Goal: Information Seeking & Learning: Learn about a topic

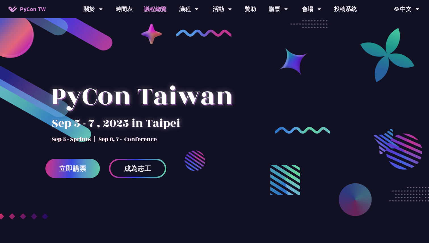
click at [150, 11] on link "議程總覽" at bounding box center [155, 9] width 34 height 18
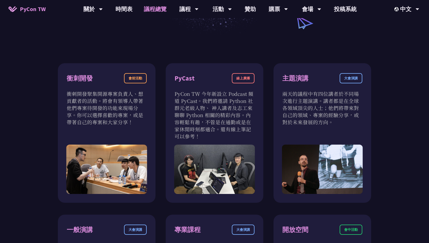
scroll to position [79, 0]
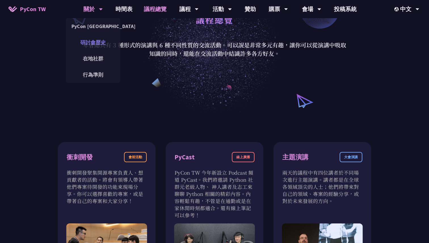
click at [93, 42] on link "研討會歷史" at bounding box center [93, 42] width 55 height 13
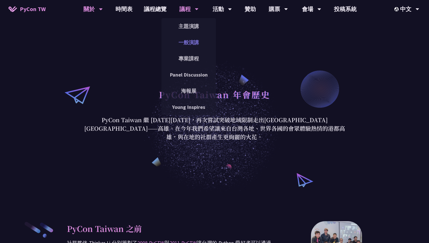
click at [188, 37] on link "一般演講" at bounding box center [189, 42] width 55 height 13
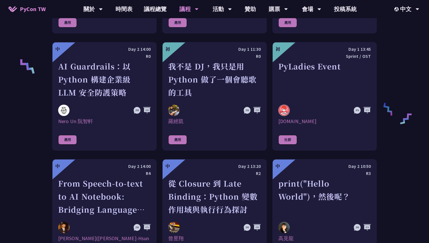
scroll to position [410, 0]
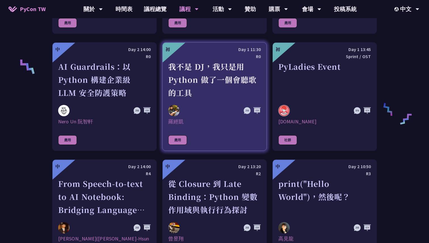
click at [209, 94] on div "我不是 DJ，我只是用 Python 做了一個會聽歌的工具" at bounding box center [214, 79] width 93 height 39
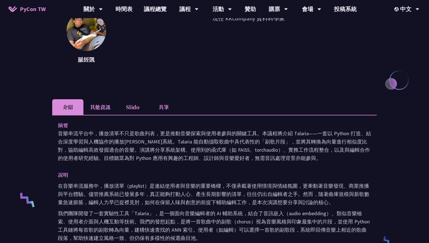
scroll to position [74, 0]
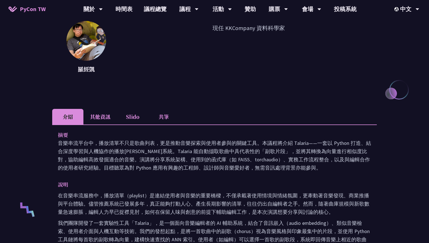
click at [99, 118] on li "其他資訊" at bounding box center [101, 117] width 34 height 16
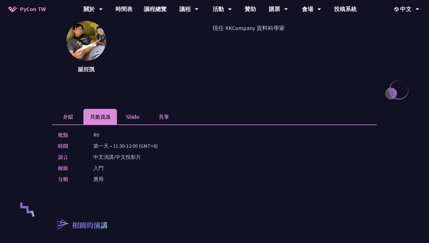
click at [124, 118] on li "Slido" at bounding box center [132, 117] width 31 height 16
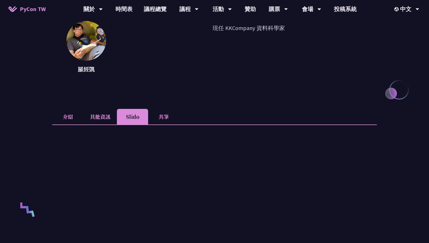
click at [166, 117] on li "共筆" at bounding box center [163, 117] width 31 height 16
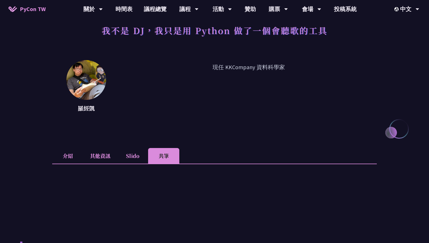
scroll to position [34, 0]
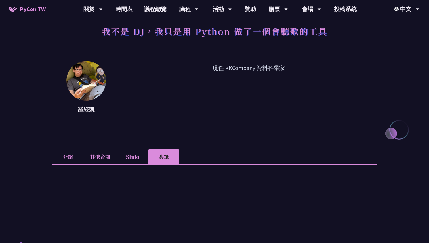
click at [73, 149] on li "介紹" at bounding box center [67, 157] width 31 height 16
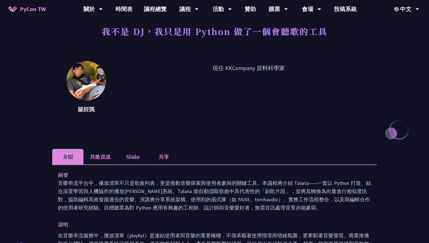
click at [170, 158] on li "共筆" at bounding box center [163, 157] width 31 height 16
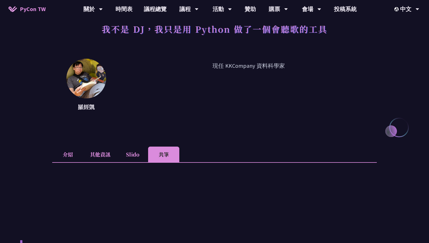
scroll to position [0, 0]
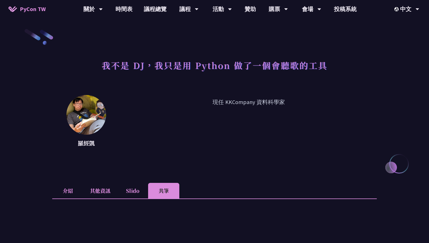
click at [76, 189] on li "介紹" at bounding box center [67, 191] width 31 height 16
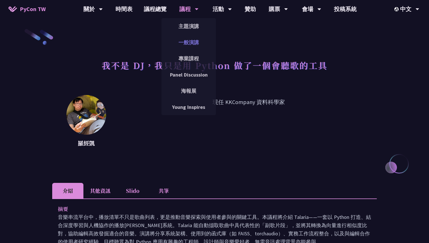
click at [188, 39] on link "一般演講" at bounding box center [189, 42] width 55 height 13
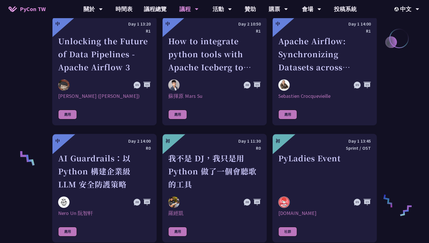
scroll to position [262, 0]
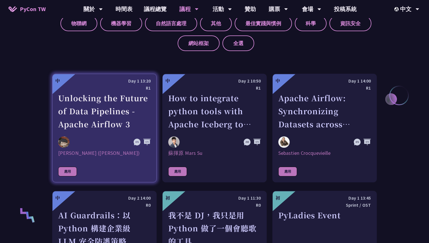
click at [95, 112] on div "Unlocking the Future of Data Pipelines - Apache Airflow 3" at bounding box center [104, 111] width 93 height 39
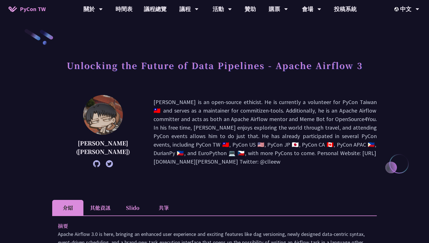
click at [197, 68] on h1 "Unlocking the Future of Data Pipelines - Apache Airflow 3" at bounding box center [215, 65] width 296 height 17
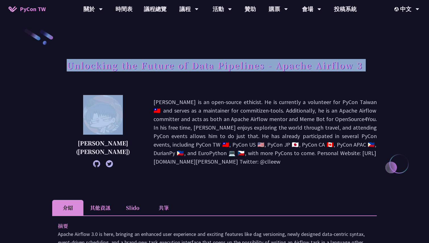
click at [197, 68] on h1 "Unlocking the Future of Data Pipelines - Apache Airflow 3" at bounding box center [215, 65] width 296 height 17
copy div "Unlocking the Future of Data Pipelines - Apache Airflow 3"
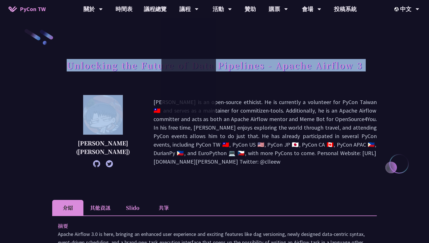
click at [325, 69] on h1 "Unlocking the Future of Data Pipelines - Apache Airflow 3" at bounding box center [215, 65] width 296 height 17
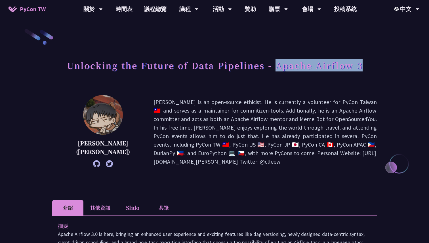
drag, startPoint x: 368, startPoint y: 66, endPoint x: 278, endPoint y: 65, distance: 89.8
click at [278, 65] on div "Unlocking the Future of Data Pipelines - Apache Airflow 3" at bounding box center [214, 72] width 325 height 30
copy h1 "Apache Airflow 3"
click at [127, 10] on link "時間表" at bounding box center [124, 9] width 28 height 18
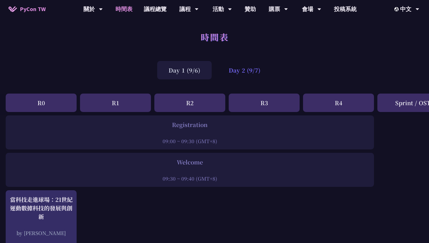
click at [235, 73] on div "Day 2 (9/7)" at bounding box center [245, 70] width 55 height 18
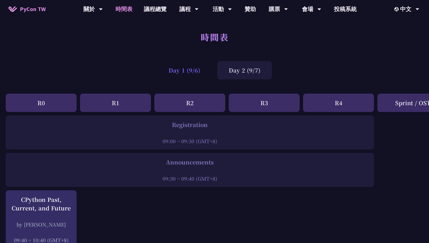
click at [203, 73] on div "Day 1 (9/6)" at bounding box center [184, 70] width 55 height 18
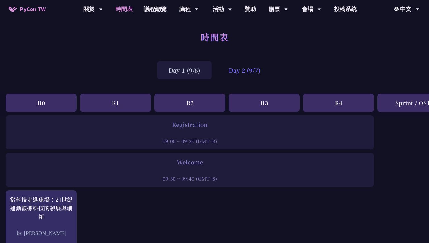
click at [227, 73] on div "Day 2 (9/7)" at bounding box center [245, 70] width 55 height 18
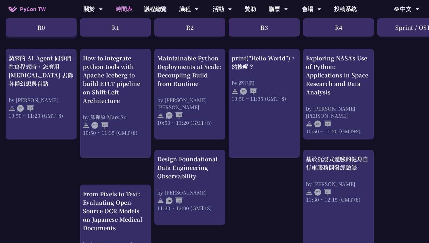
scroll to position [211, 0]
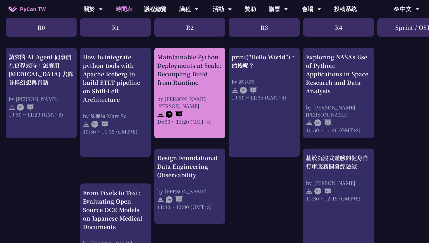
click at [197, 80] on div "Maintainable Python Deployments at Scale: Decoupling Build from Runtime" at bounding box center [189, 70] width 65 height 34
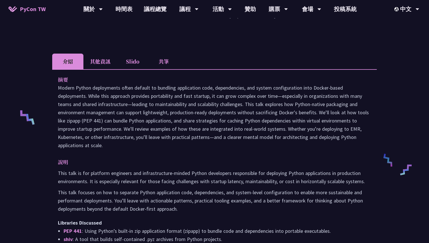
scroll to position [143, 0]
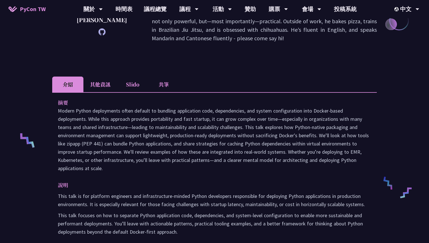
click at [101, 77] on li "其他資訊" at bounding box center [101, 85] width 34 height 16
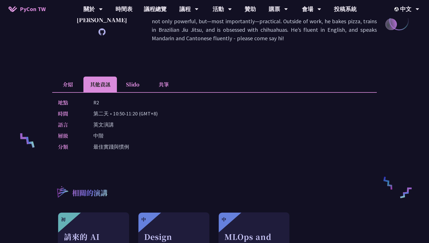
click at [130, 77] on li "Slido" at bounding box center [132, 85] width 31 height 16
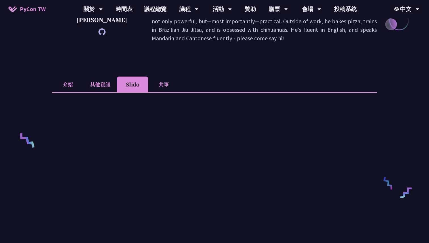
click at [164, 77] on li "共筆" at bounding box center [163, 85] width 31 height 16
click at [71, 77] on li "介紹" at bounding box center [67, 85] width 31 height 16
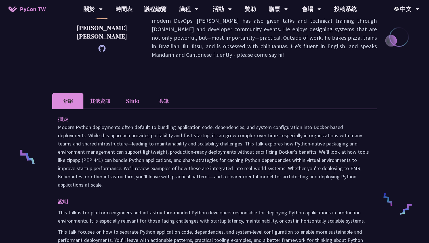
scroll to position [0, 0]
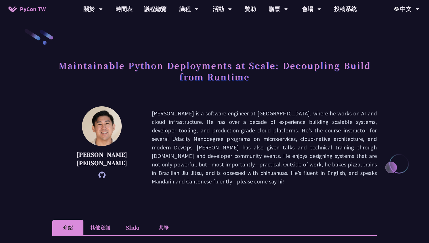
scroll to position [211, 0]
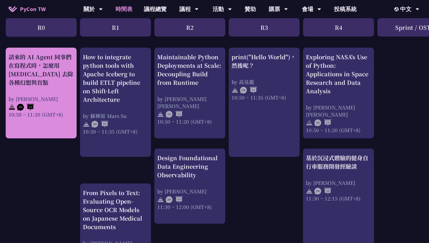
click at [65, 79] on div "請來的 AI Agent 同事們在寫程式時，怎麼用 pytest 去除各種幻想與盲點" at bounding box center [41, 70] width 65 height 34
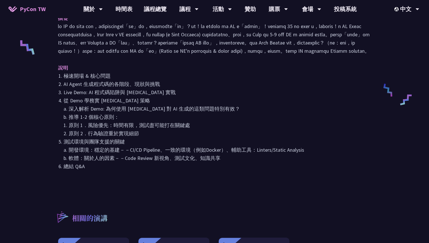
scroll to position [236, 0]
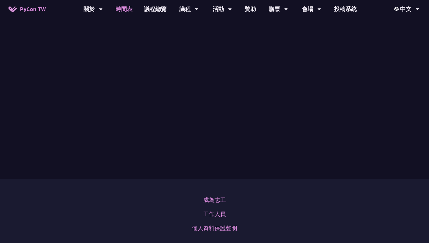
scroll to position [211, 0]
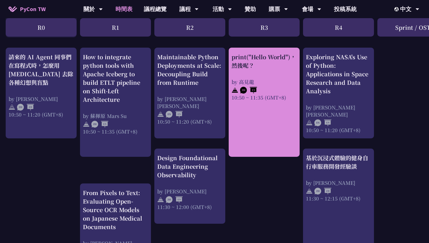
click at [276, 85] on div "by 高見龍" at bounding box center [264, 81] width 65 height 7
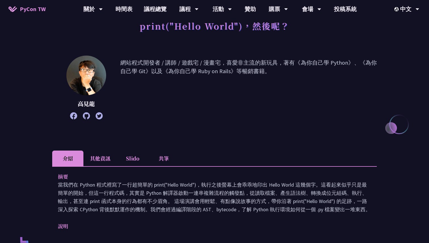
scroll to position [41, 0]
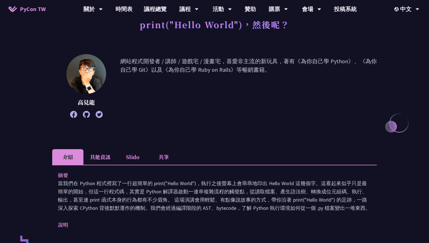
click at [89, 114] on icon at bounding box center [86, 114] width 7 height 7
click at [255, 123] on div "高見龍 網站程式開發者 / 講師 / 遊戲宅 / 漫畫宅，喜愛非主流的新玩具，著有《為你自己學 Python》、《為你自己學 Git》以及《為你自己學 Rub…" at bounding box center [214, 94] width 325 height 81
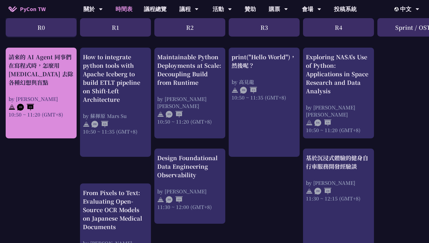
click at [41, 89] on div "請來的 AI Agent 同事們在寫程式時，怎麼用 pytest 去除各種幻想與盲點 by Keith Yang 10:50 ~ 11:20 (GMT+8)" at bounding box center [41, 85] width 65 height 65
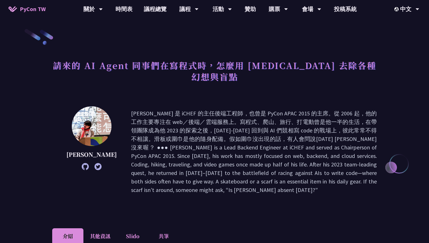
click at [82, 163] on icon at bounding box center [85, 166] width 7 height 7
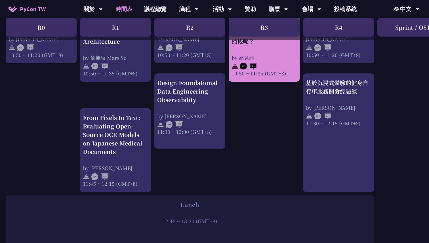
scroll to position [287, 0]
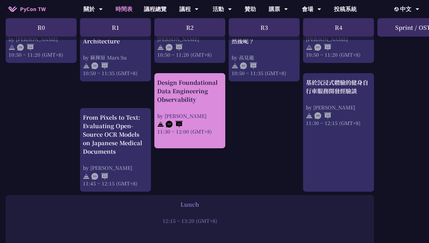
click at [192, 110] on div "Design Foundational Data Engineering Observability by Shuhsi Lin 11:30 ~ 12:00 …" at bounding box center [189, 106] width 65 height 57
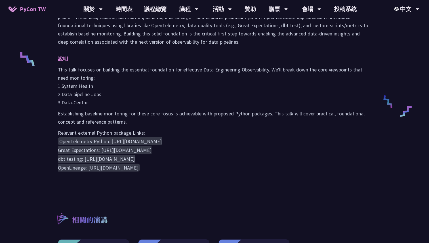
scroll to position [224, 0]
click at [192, 111] on p "Establishing baseline monitoring for these core fosus is achievable with propos…" at bounding box center [215, 118] width 314 height 16
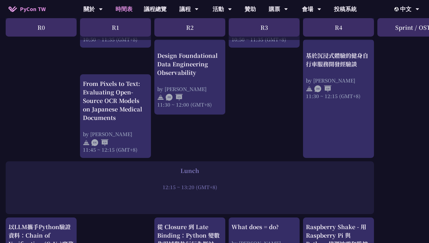
scroll to position [329, 0]
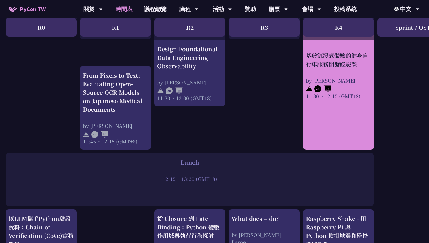
click at [356, 99] on div "11:30 ~ 12:15 (GMT+8)" at bounding box center [338, 95] width 65 height 7
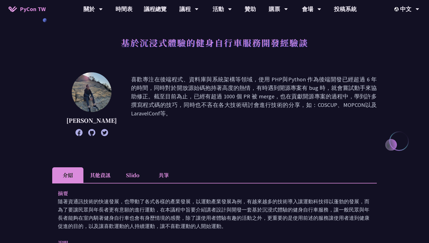
scroll to position [22, 0]
click at [88, 135] on icon at bounding box center [91, 133] width 7 height 7
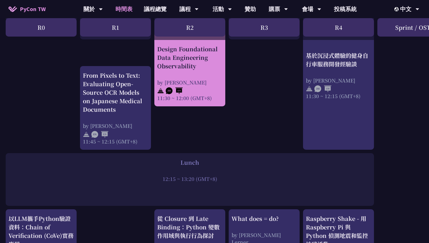
click at [212, 93] on div at bounding box center [189, 90] width 65 height 9
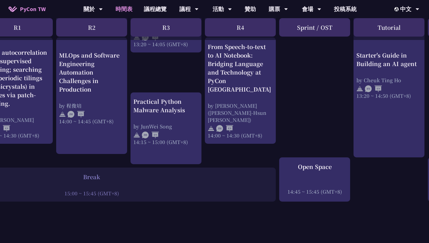
scroll to position [587, 174]
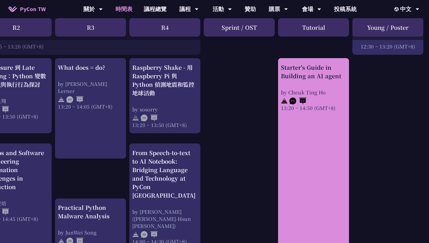
click at [327, 119] on link "Starter's Guide in Building an AI agent by Cheuk Ting Ho 13:20 ~ 14:50 (GMT+8)" at bounding box center [313, 161] width 65 height 196
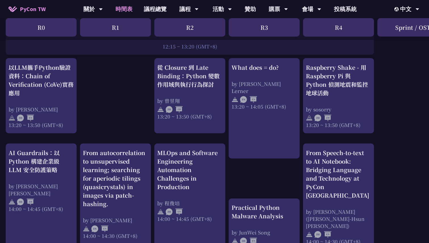
scroll to position [481, 0]
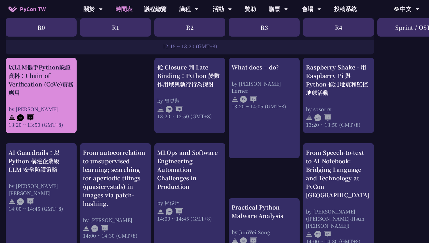
click at [56, 81] on div "以LLM攜手Python驗證資料：Chain of Verification (CoVe)實務應用" at bounding box center [41, 80] width 65 height 34
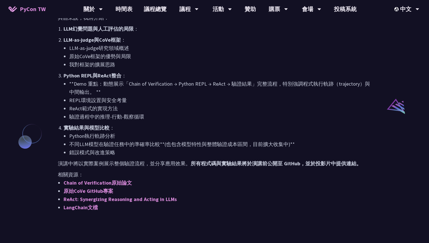
scroll to position [400, 0]
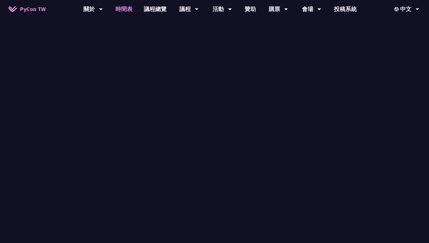
scroll to position [481, 0]
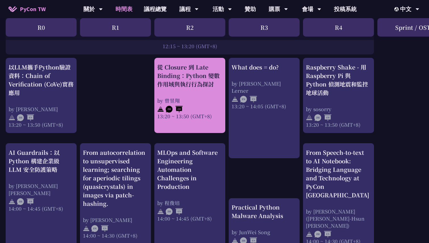
click at [212, 89] on div "從 Closure 到 Late Binding：Python 變數作用域與執行行為探討 by 曾昱翔 13:20 ~ 13:50 (GMT+8)" at bounding box center [189, 91] width 65 height 57
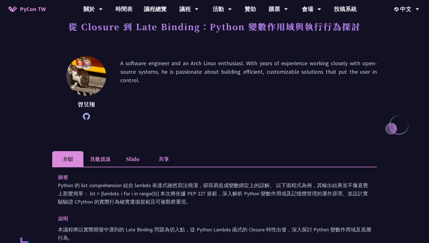
scroll to position [39, 0]
click at [88, 116] on icon at bounding box center [86, 116] width 7 height 7
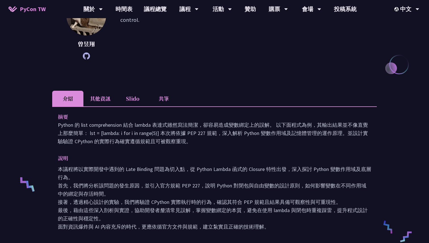
scroll to position [481, 0]
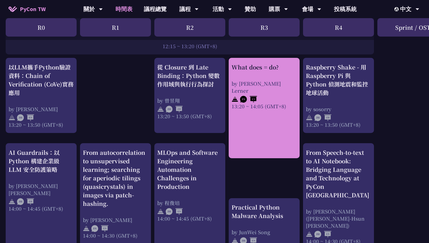
click at [265, 103] on div "13:20 ~ 14:05 (GMT+8)" at bounding box center [264, 106] width 65 height 7
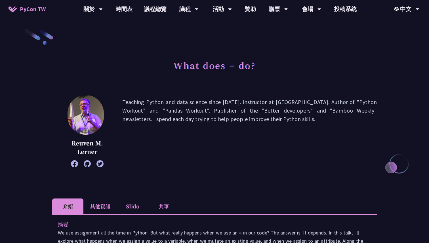
click at [87, 167] on icon at bounding box center [87, 163] width 7 height 7
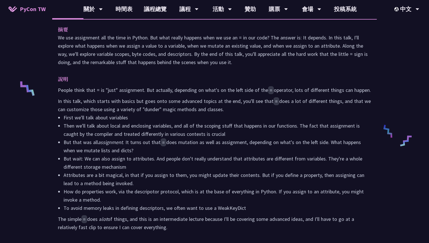
scroll to position [203, 0]
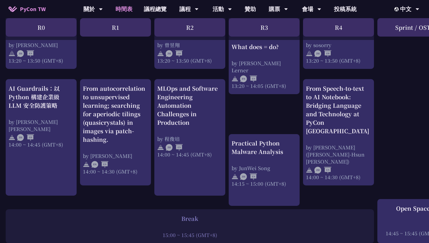
scroll to position [545, 0]
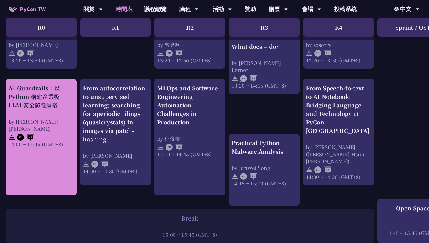
click at [63, 111] on div "AI Guardrails：以 Python 構建企業級 LLM 安全防護策略 by Nero Un 阮智軒 14:00 ~ 14:45 (GMT+8)" at bounding box center [41, 116] width 65 height 64
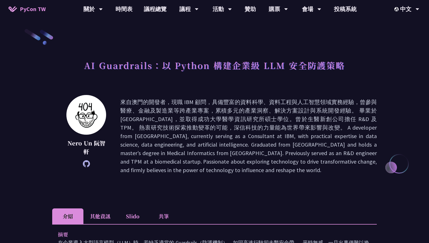
click at [87, 165] on icon at bounding box center [86, 163] width 7 height 7
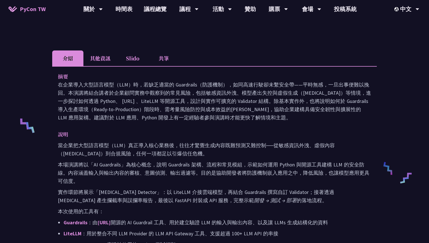
scroll to position [232, 0]
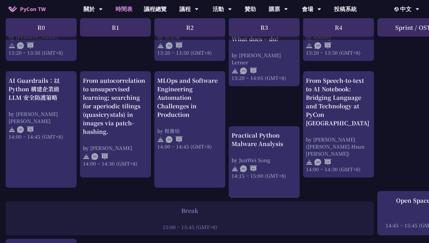
scroll to position [552, 0]
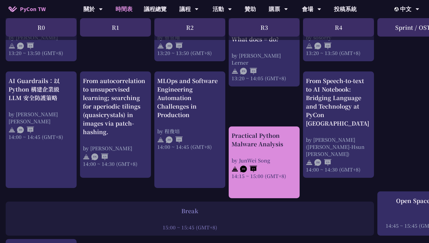
click at [263, 150] on div "Practical Python Malware Analysis by JunWei Song 14:15 ~ 15:00 (GMT+8)" at bounding box center [264, 156] width 65 height 48
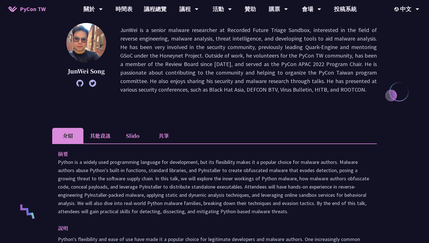
scroll to position [73, 0]
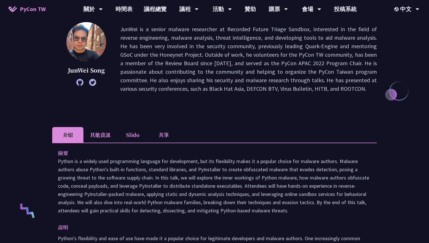
click at [77, 82] on icon at bounding box center [79, 82] width 7 height 7
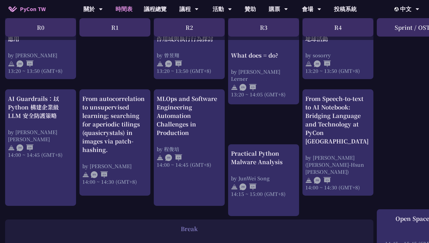
scroll to position [536, 1]
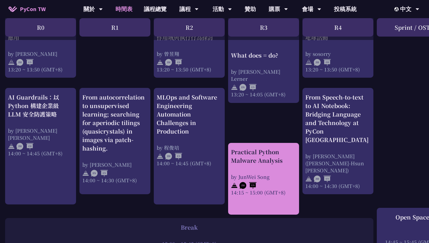
click at [256, 169] on div "Practical Python Malware Analysis by JunWei Song 14:15 ~ 15:00 (GMT+8)" at bounding box center [263, 172] width 65 height 48
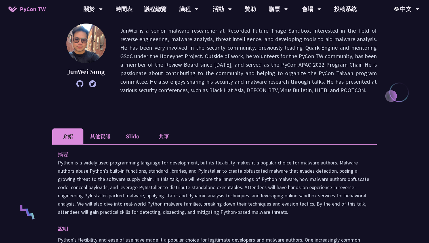
scroll to position [70, 0]
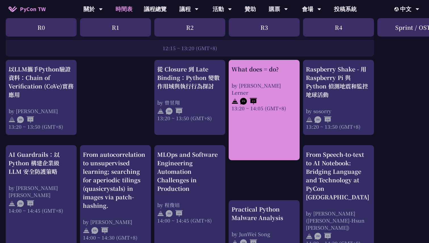
scroll to position [490, 0]
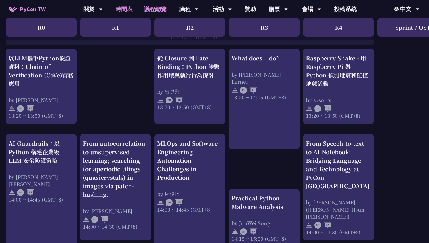
click at [164, 5] on link "議程總覽" at bounding box center [155, 9] width 34 height 18
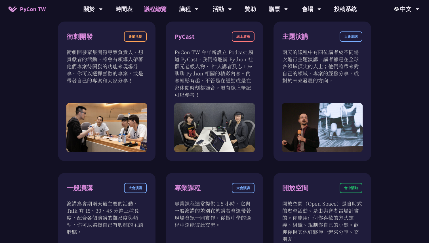
scroll to position [195, 0]
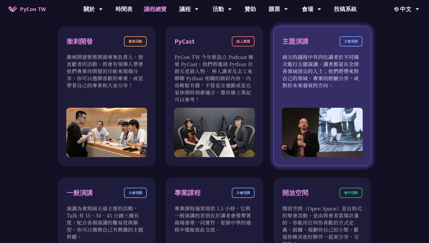
click at [337, 82] on p "兩天的議程中有四位講者於不同場次進行主題演講。講者都是在全球各領域頂尖的人士；他們將帶來對自己的領域、專案的經驗分享，或對於未來發展的方向。" at bounding box center [323, 71] width 80 height 36
click at [347, 41] on div "大會演講" at bounding box center [351, 41] width 23 height 10
click at [326, 74] on p "兩天的議程中有四位講者於不同場次進行主題演講。講者都是在全球各領域頂尖的人士；他們將帶來對自己的領域、專案的經驗分享，或對於未來發展的方向。" at bounding box center [323, 71] width 80 height 36
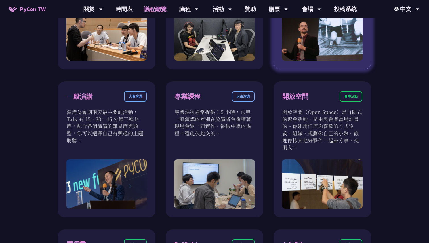
scroll to position [292, 0]
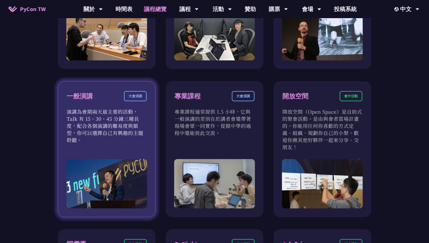
click at [135, 107] on div "一般演講 大會演講" at bounding box center [107, 99] width 80 height 17
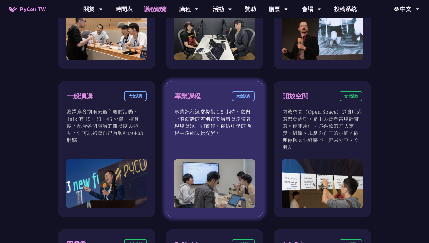
click at [193, 135] on p "專業課程通常提供 1.5 小時，它與一般演講的差別在於講者會還帶著現場會眾一同實作，從做中學的過程中還能彼此交流。" at bounding box center [215, 122] width 80 height 28
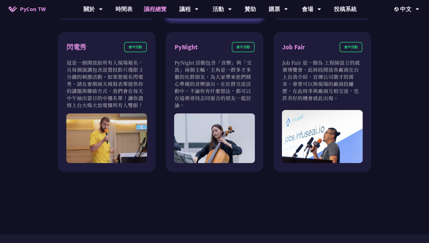
scroll to position [488, 0]
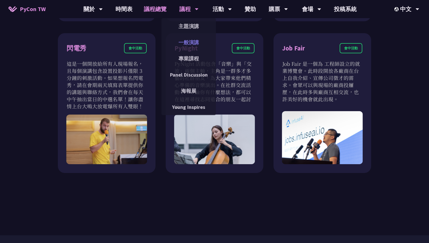
click at [193, 40] on link "一般演講" at bounding box center [189, 42] width 55 height 13
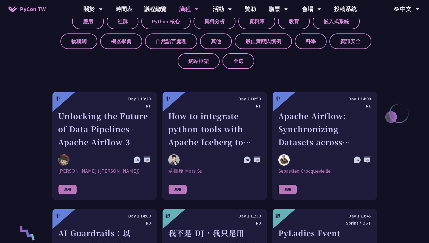
scroll to position [265, 0]
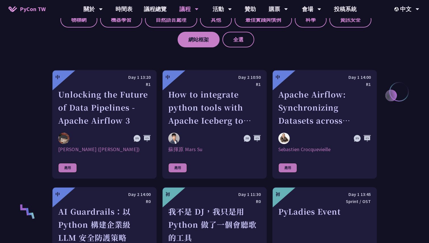
click at [191, 45] on label "網站框架" at bounding box center [199, 40] width 42 height 16
click at [0, 0] on input "網站框架" at bounding box center [0, 0] width 0 height 0
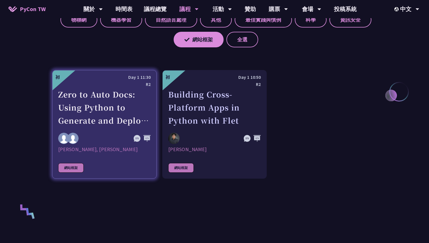
click at [122, 102] on div "Zero to Auto Docs: Using Python to Generate and Deploy Static Sites" at bounding box center [104, 107] width 93 height 39
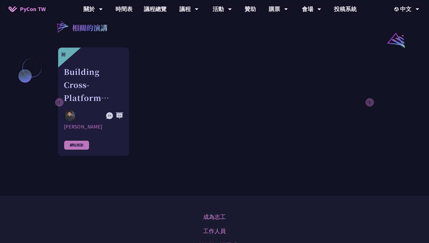
scroll to position [355, 0]
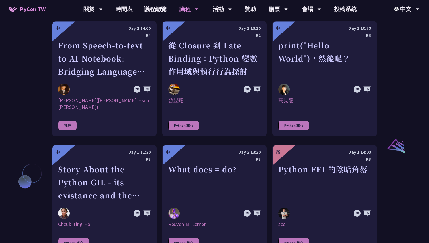
scroll to position [549, 0]
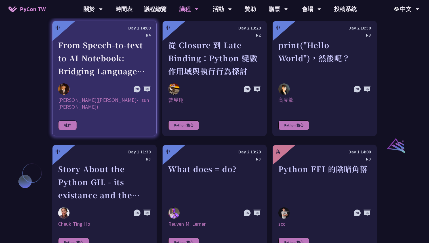
click at [106, 95] on link "中 Day 2 14:00 R4 From Speech-to-text to AI Notebook: Bridging Language and Tech…" at bounding box center [104, 79] width 105 height 116
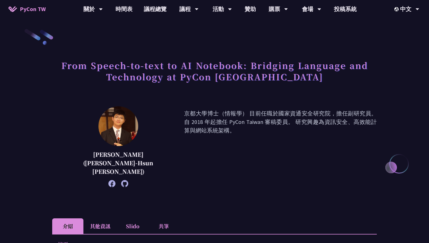
click at [121, 180] on icon at bounding box center [124, 183] width 7 height 7
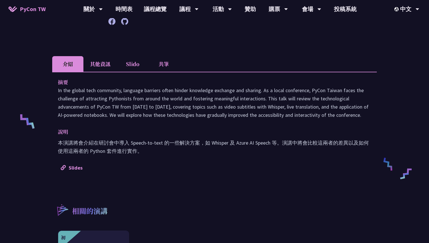
scroll to position [171, 0]
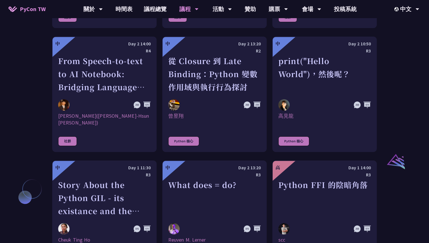
scroll to position [533, 0]
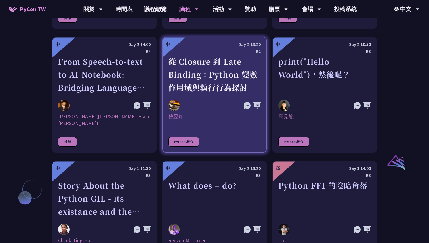
click at [215, 122] on link "中 Day 2 13:20 R2 從 Closure 到 Late Binding：Python 變數作用域與執行行為探討 曾昱翔 Python 核心" at bounding box center [214, 95] width 105 height 116
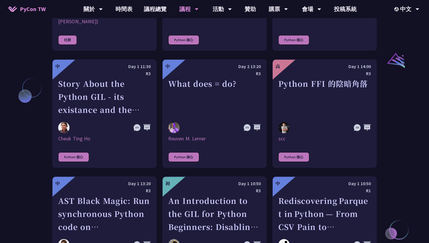
scroll to position [637, 0]
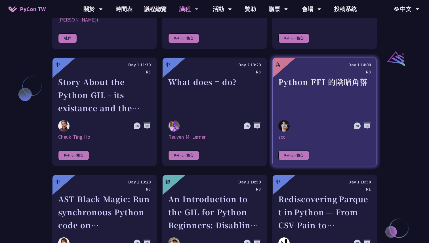
click at [310, 106] on div "Python FFI 的陰暗角落" at bounding box center [325, 95] width 93 height 39
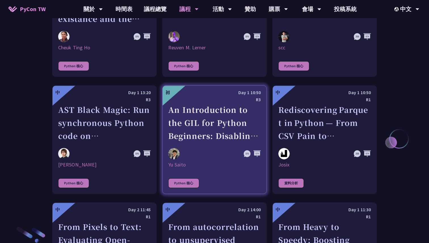
scroll to position [726, 0]
click at [221, 181] on link "初 Day 1 10:50 R3 An Introduction to the GIL for Python Beginners: Disabling It …" at bounding box center [214, 139] width 105 height 109
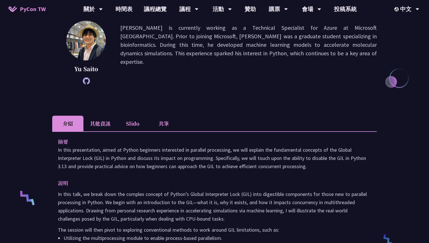
scroll to position [71, 0]
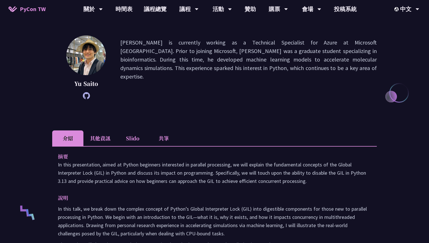
click at [85, 99] on icon at bounding box center [86, 95] width 7 height 7
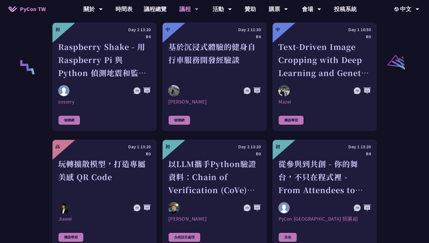
scroll to position [1140, 0]
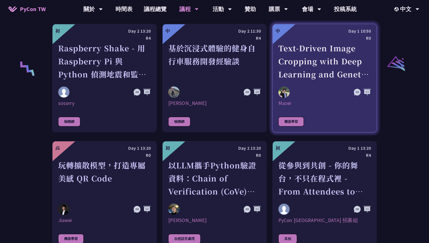
click at [296, 87] on div at bounding box center [311, 92] width 65 height 11
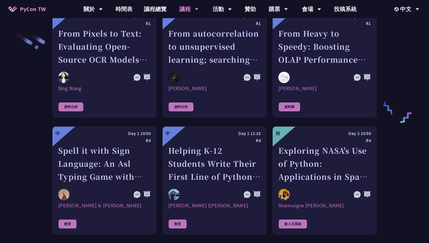
scroll to position [928, 0]
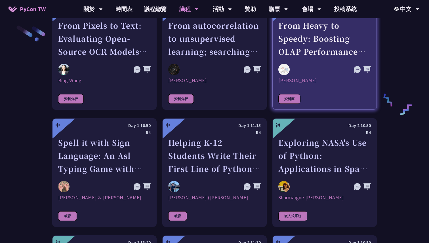
click at [301, 69] on link "中 Day 1 11:30 R1 From Heavy to Speedy: Boosting OLAP Performance with Spark Var…" at bounding box center [325, 55] width 105 height 109
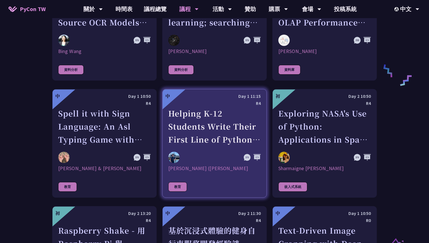
scroll to position [966, 0]
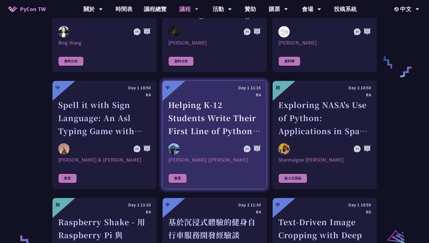
click at [218, 103] on div "Helping K-12 Students Write Their First Line of Python: Building a Game-Based L…" at bounding box center [214, 118] width 93 height 39
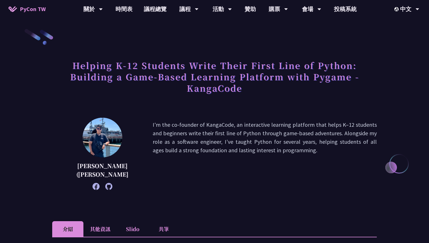
click at [105, 187] on icon at bounding box center [108, 186] width 7 height 7
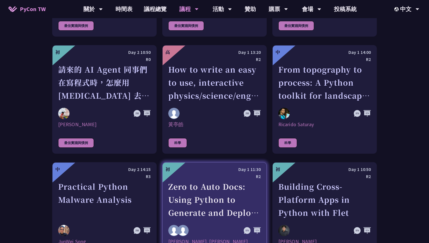
scroll to position [1471, 0]
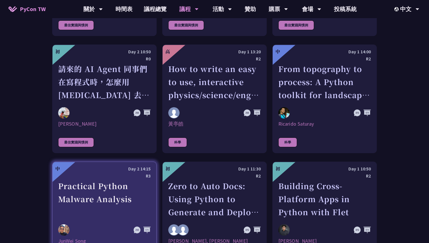
click at [136, 184] on div "Practical Python Malware Analysis" at bounding box center [104, 199] width 93 height 39
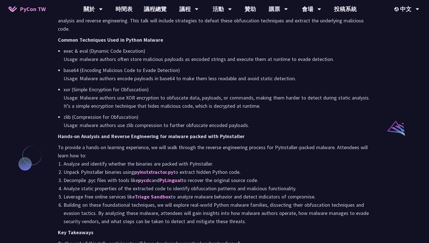
scroll to position [374, 0]
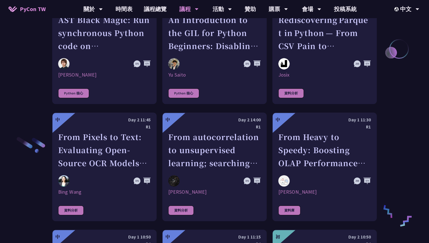
scroll to position [789, 0]
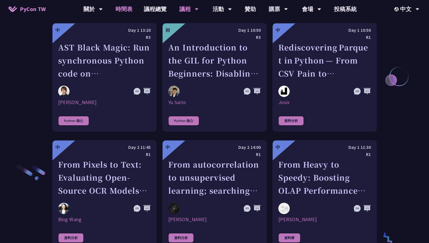
click at [126, 8] on link "時間表" at bounding box center [124, 9] width 28 height 18
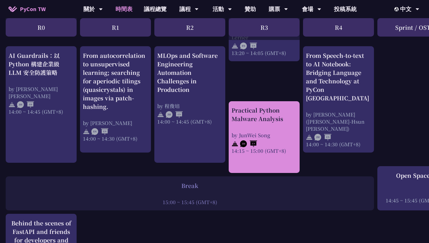
scroll to position [581, 0]
